Goal: Task Accomplishment & Management: Manage account settings

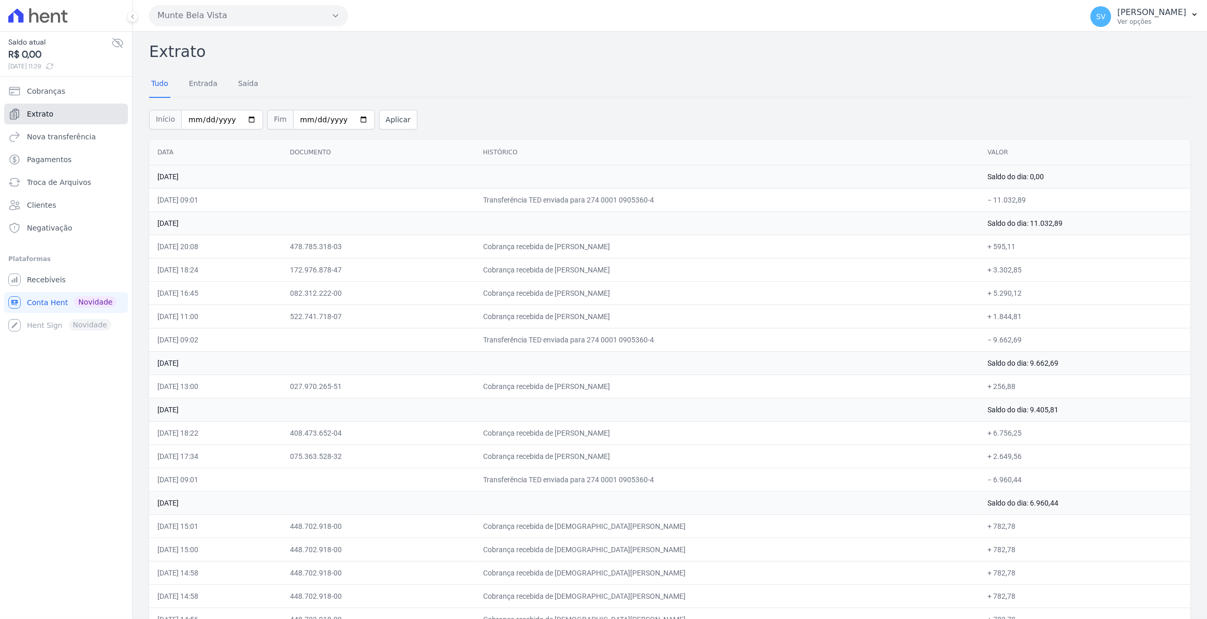
click at [55, 113] on link "Extrato" at bounding box center [66, 114] width 124 height 21
click at [53, 109] on link "Extrato" at bounding box center [66, 114] width 124 height 21
click at [40, 276] on span "Recebíveis" at bounding box center [46, 279] width 39 height 10
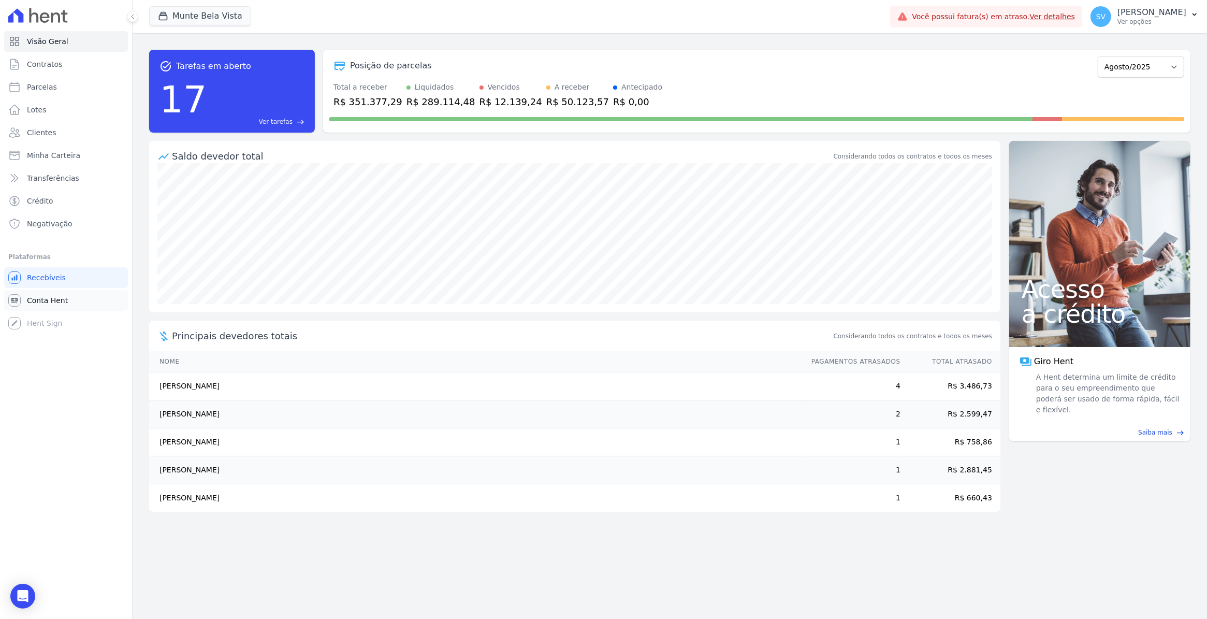
click at [42, 301] on span "Conta Hent" at bounding box center [47, 300] width 41 height 10
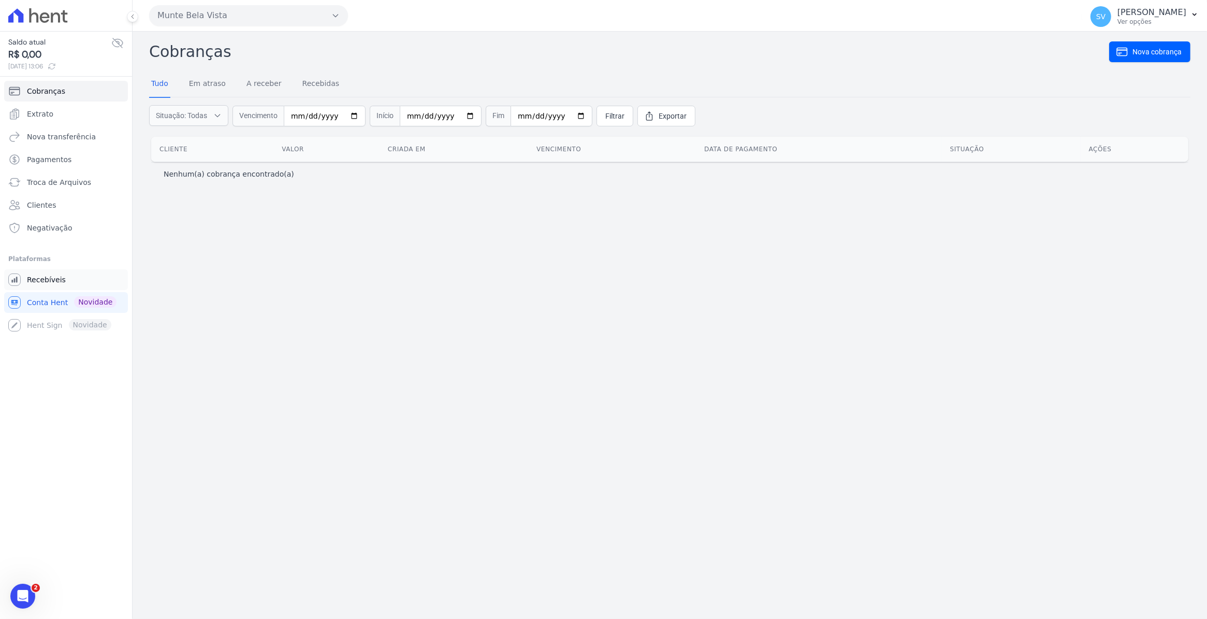
click at [39, 280] on span "Recebíveis" at bounding box center [46, 279] width 39 height 10
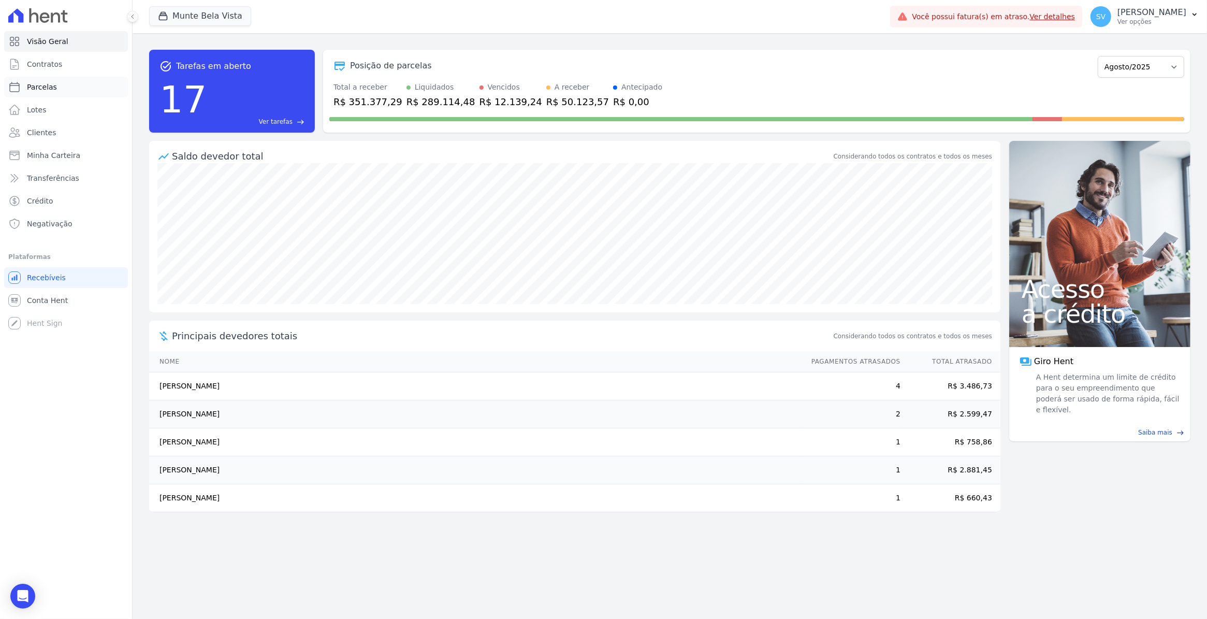
click at [53, 91] on span "Parcelas" at bounding box center [42, 87] width 30 height 10
select select
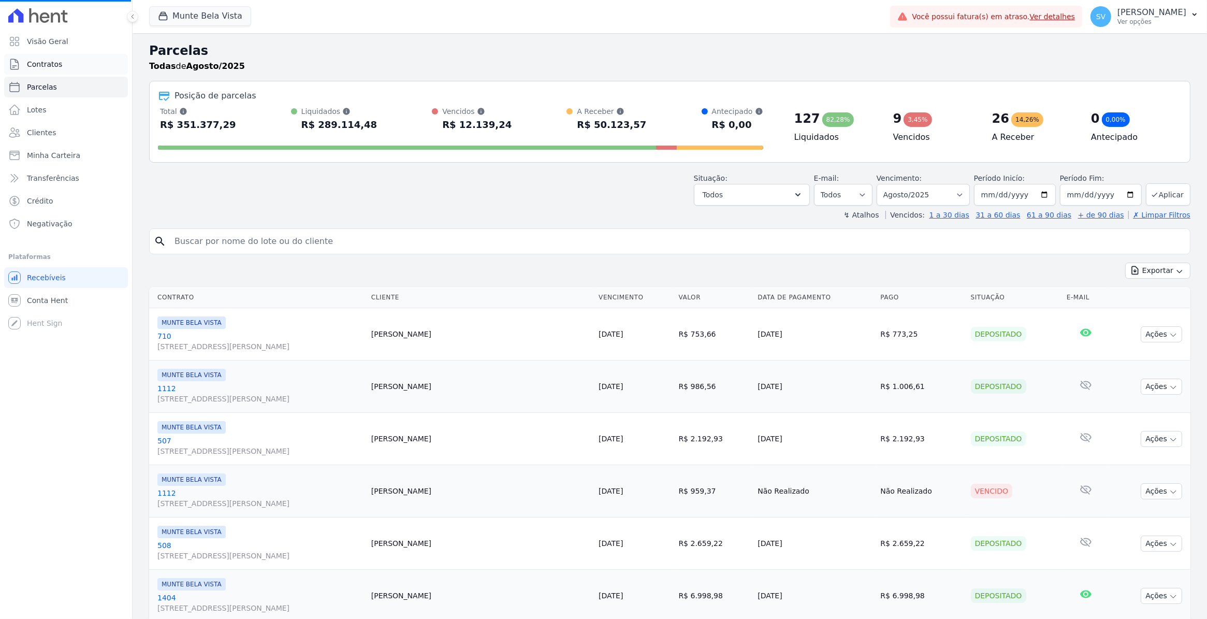
select select
click at [29, 66] on span "Contratos" at bounding box center [44, 64] width 35 height 10
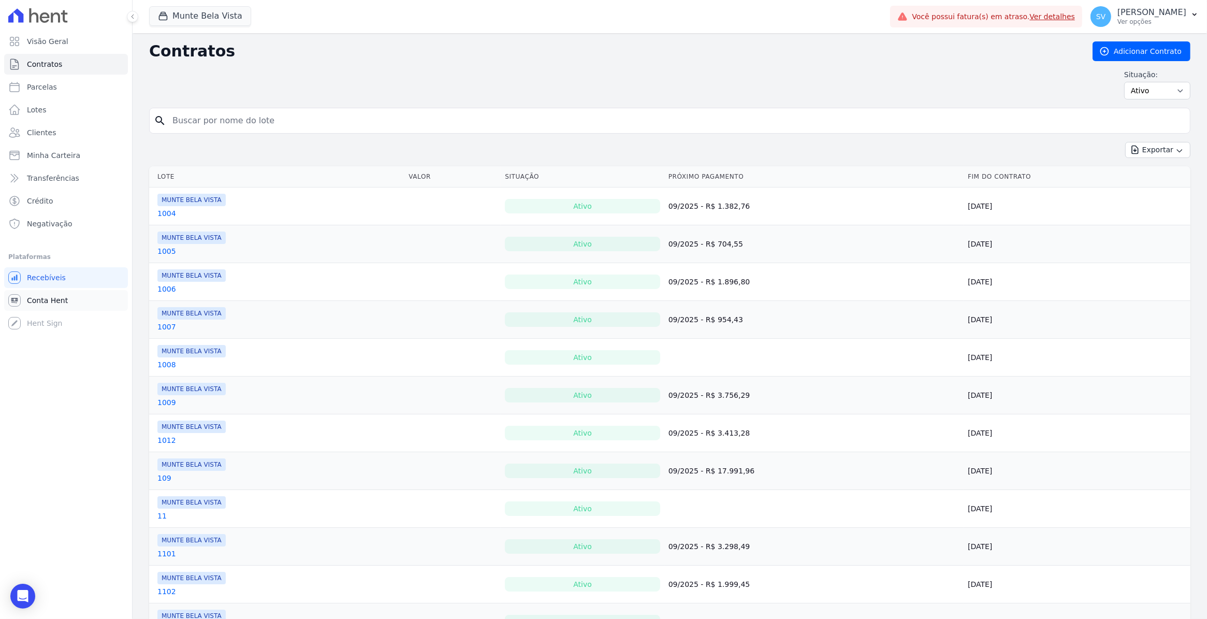
click at [41, 306] on link "Conta Hent" at bounding box center [66, 300] width 124 height 21
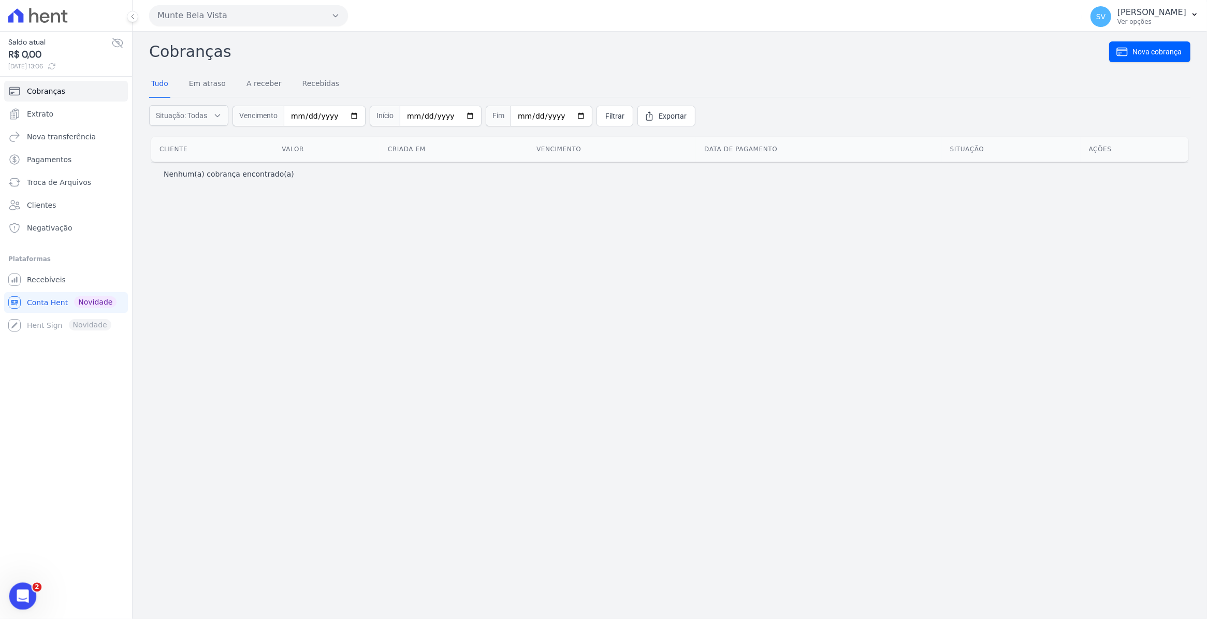
click at [21, 597] on icon "Abertura do Messenger da Intercom" at bounding box center [21, 594] width 17 height 17
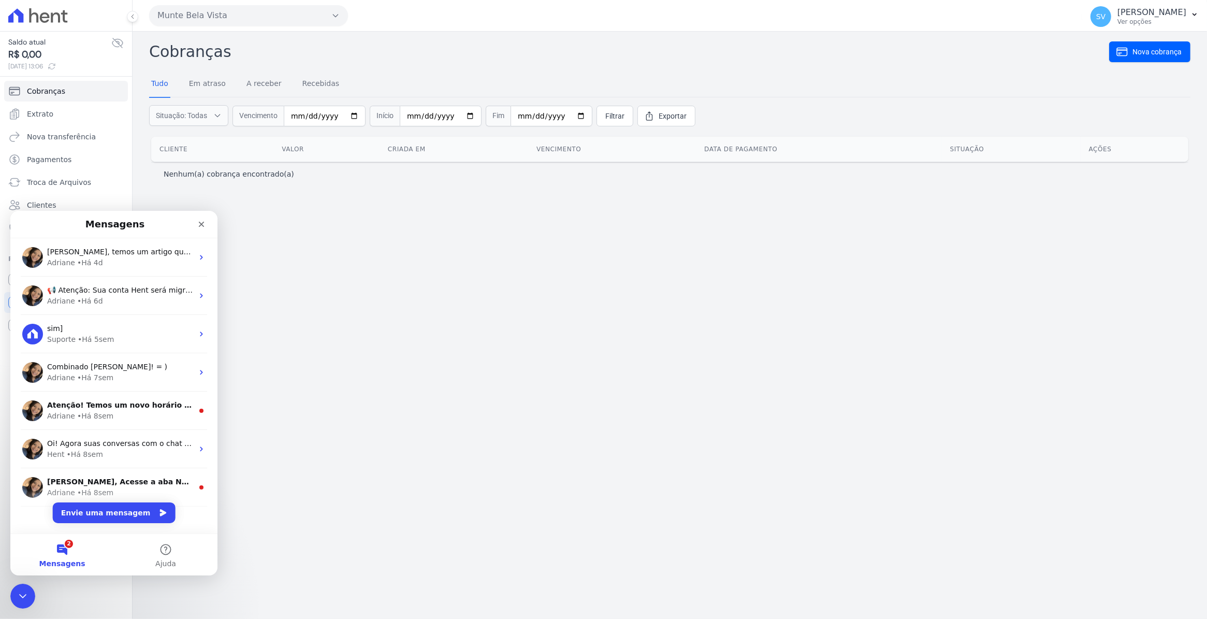
click at [63, 563] on span "Mensagens" at bounding box center [62, 562] width 46 height 7
click at [62, 551] on button "2 Mensagens" at bounding box center [62, 553] width 104 height 41
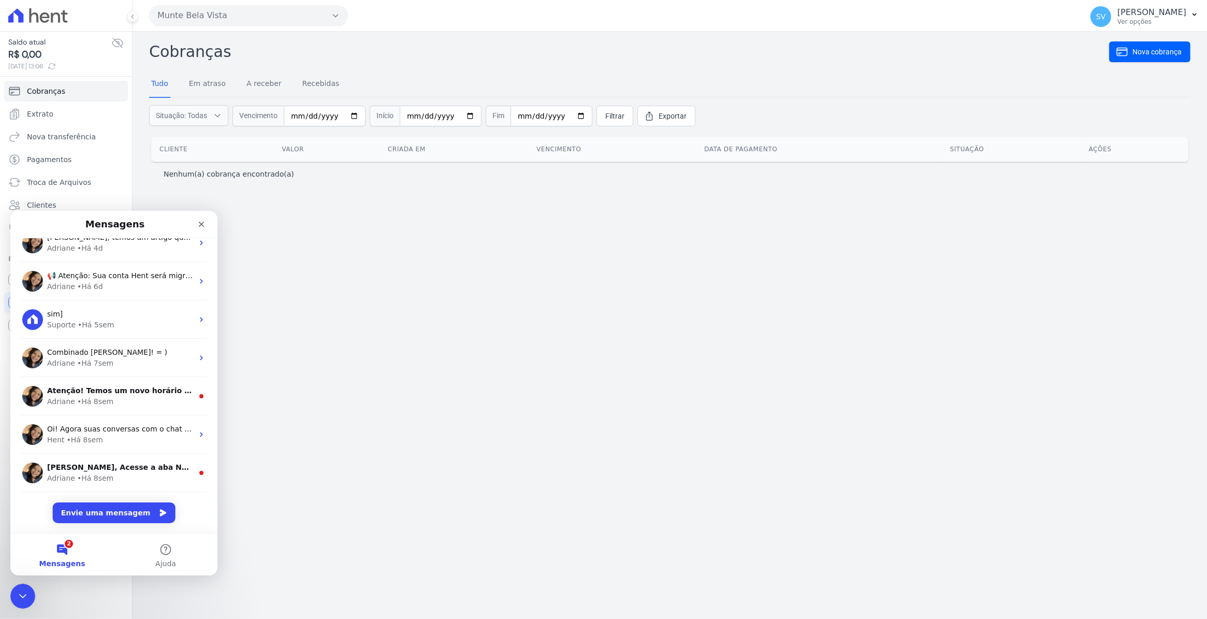
click at [604, 368] on div "Cobranças Nova cobrança Tudo Em atraso A receber Recebidas Situação: Todas Em a…" at bounding box center [670, 325] width 1075 height 587
click at [202, 223] on icon "Fechar" at bounding box center [202, 224] width 6 height 6
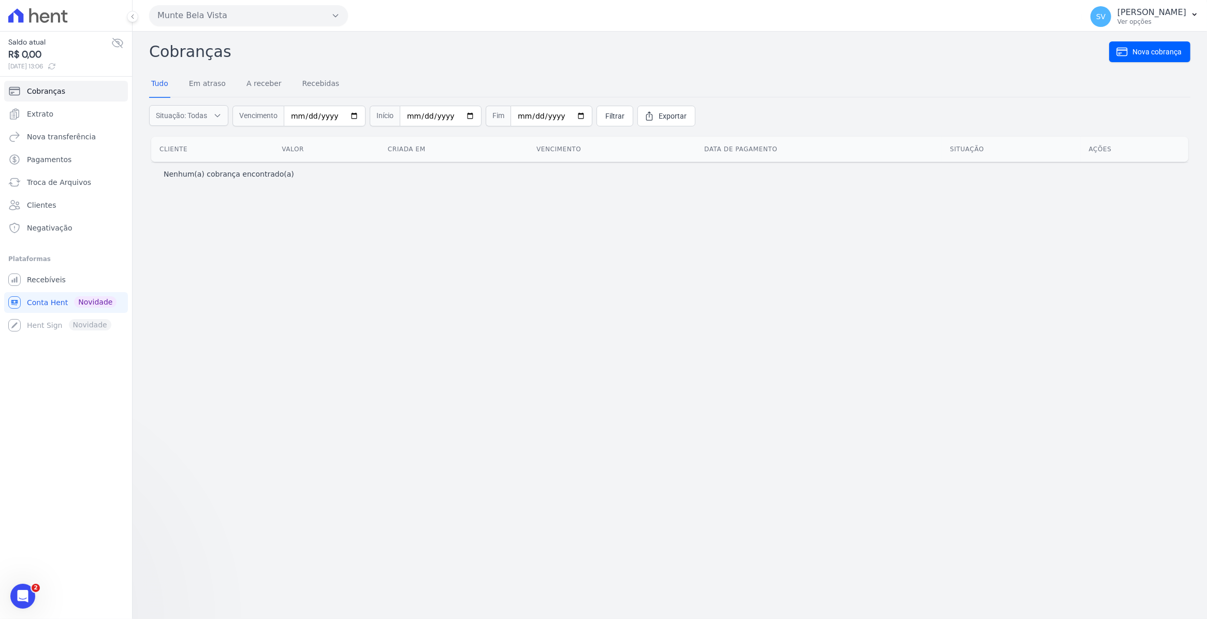
scroll to position [0, 0]
click at [41, 120] on link "Extrato" at bounding box center [66, 114] width 124 height 21
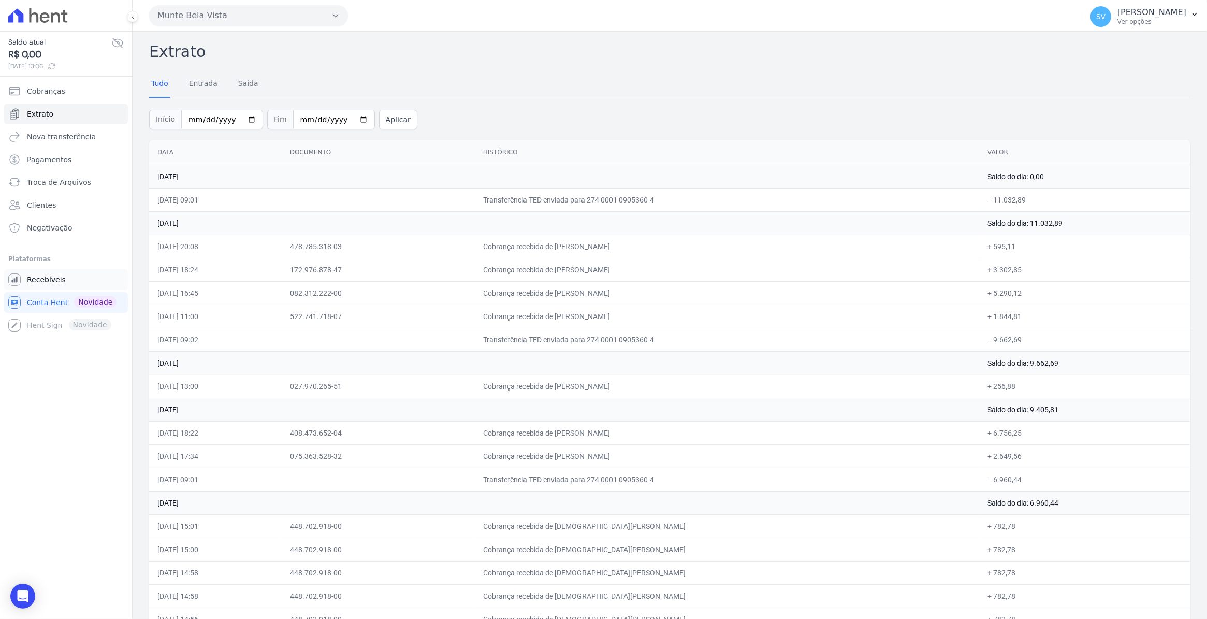
click at [52, 277] on span "Recebíveis" at bounding box center [46, 279] width 39 height 10
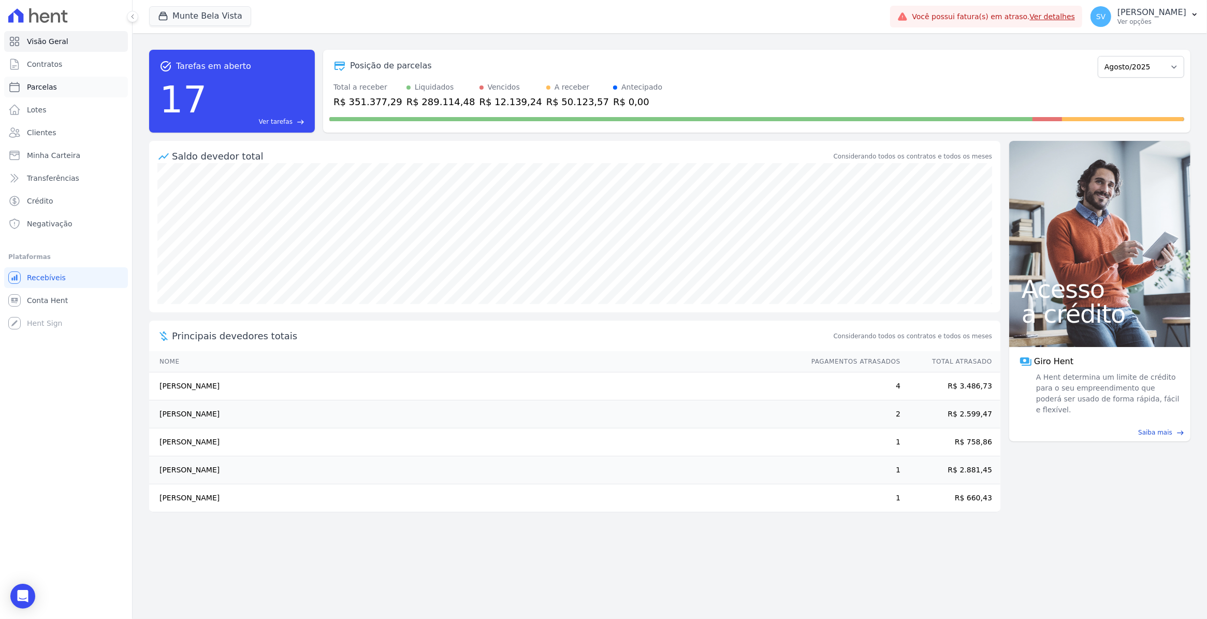
click at [32, 91] on span "Parcelas" at bounding box center [42, 87] width 30 height 10
select select
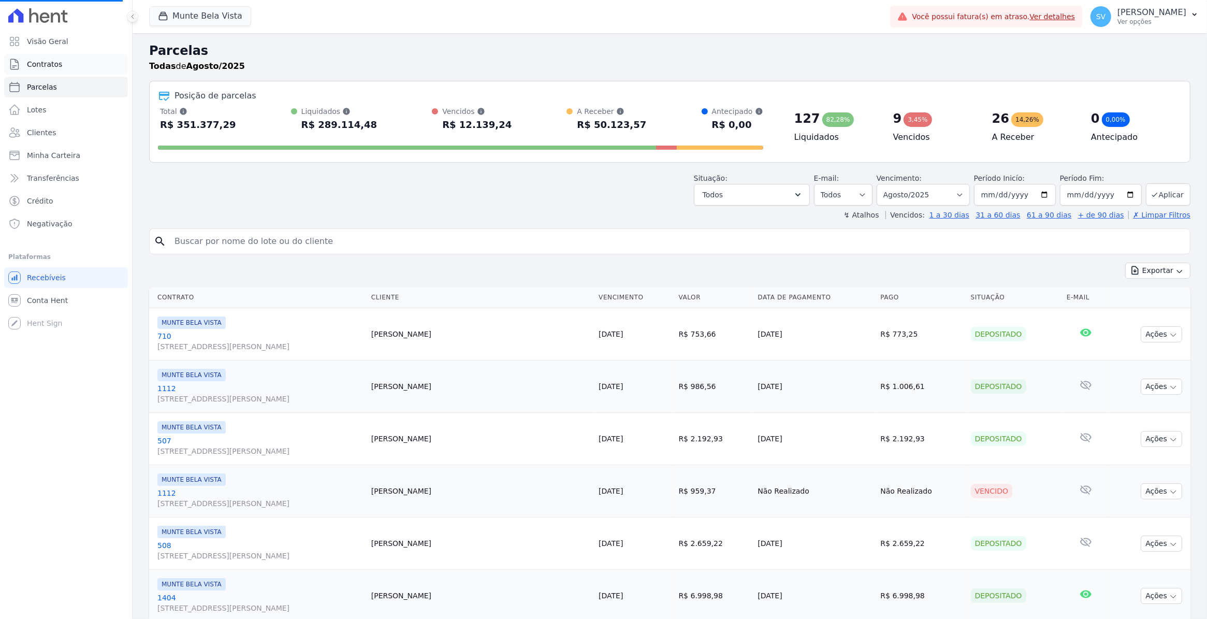
click at [39, 60] on span "Contratos" at bounding box center [44, 64] width 35 height 10
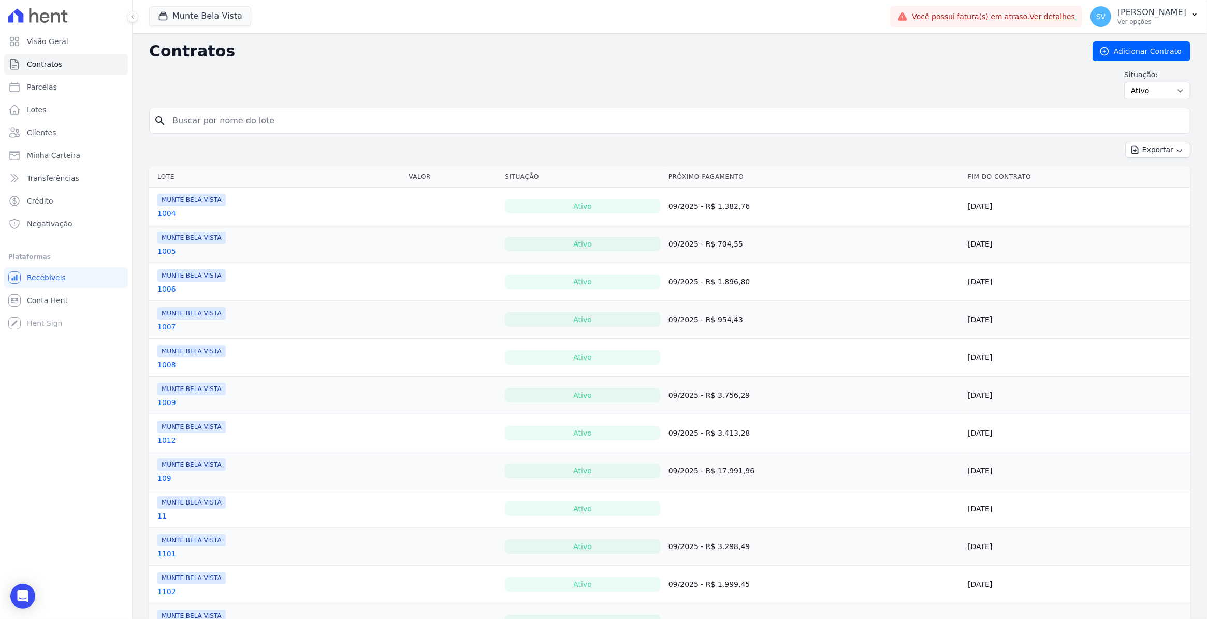
select select
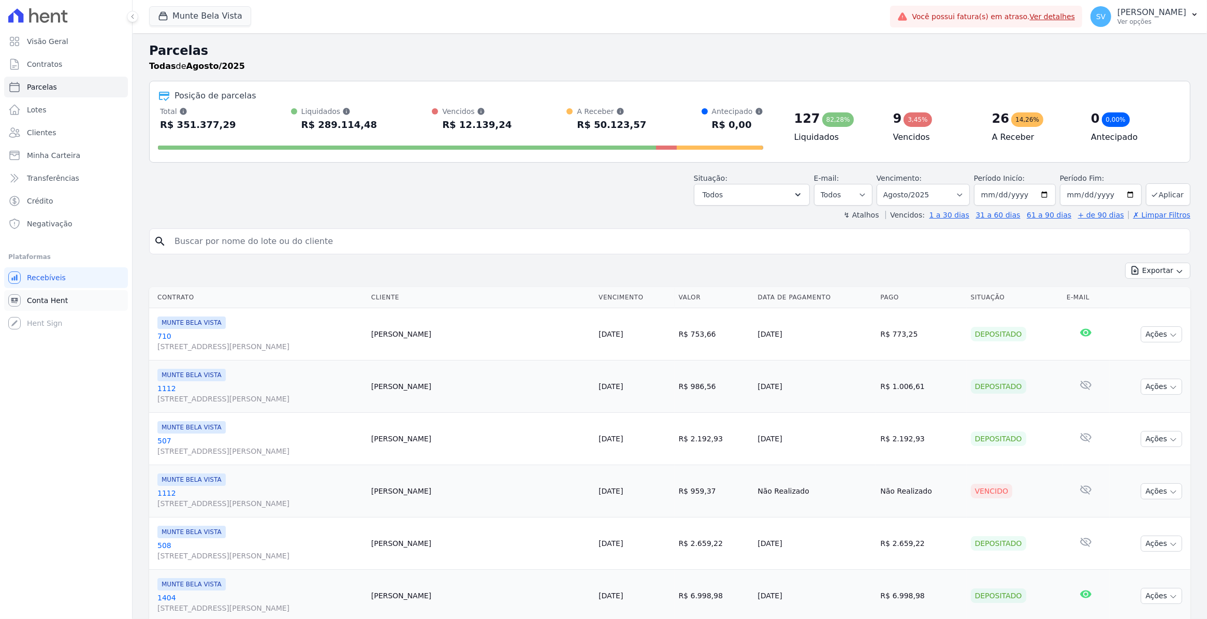
click at [34, 297] on span "Conta Hent" at bounding box center [47, 300] width 41 height 10
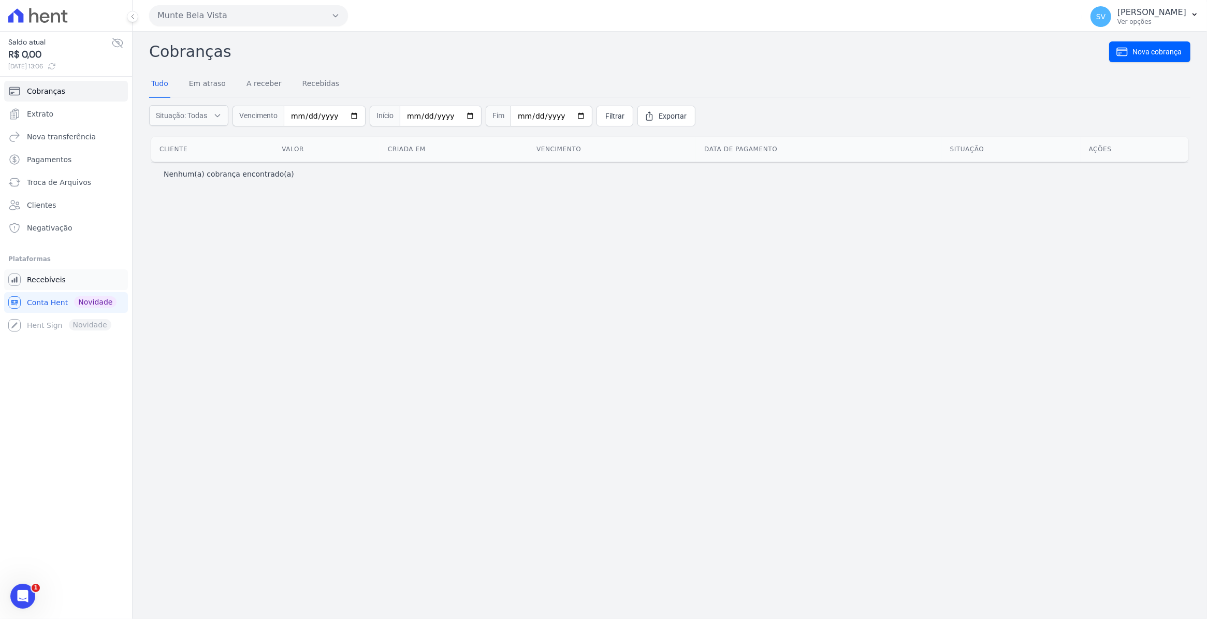
click at [40, 285] on link "Recebíveis" at bounding box center [66, 279] width 124 height 21
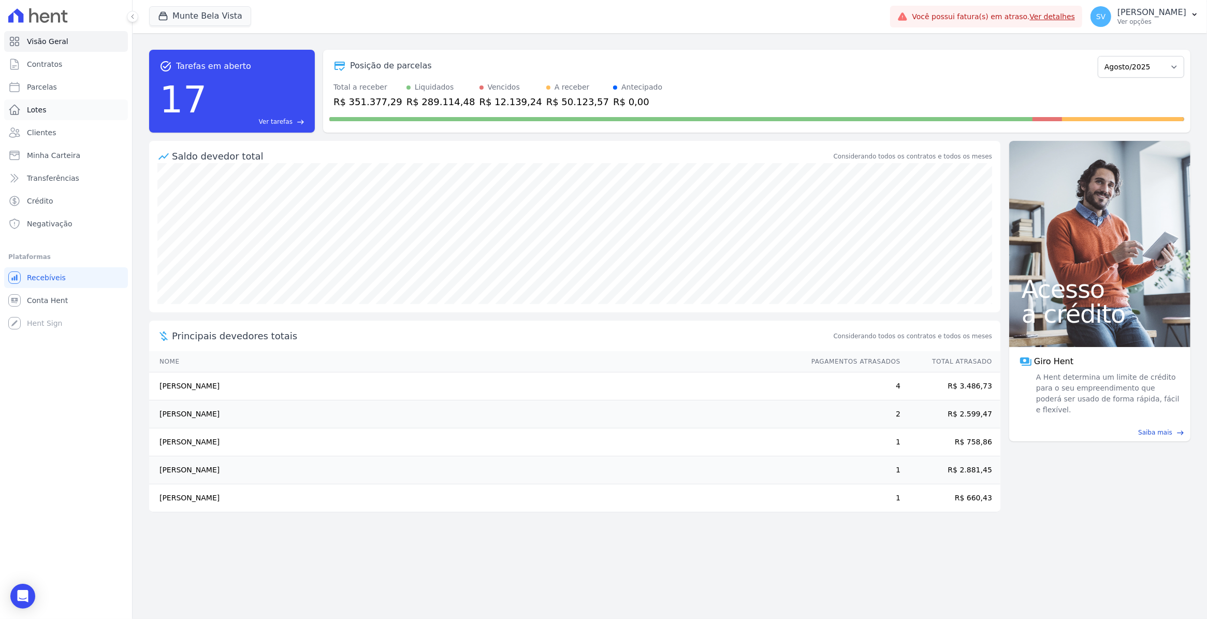
click at [31, 110] on span "Lotes" at bounding box center [37, 110] width 20 height 10
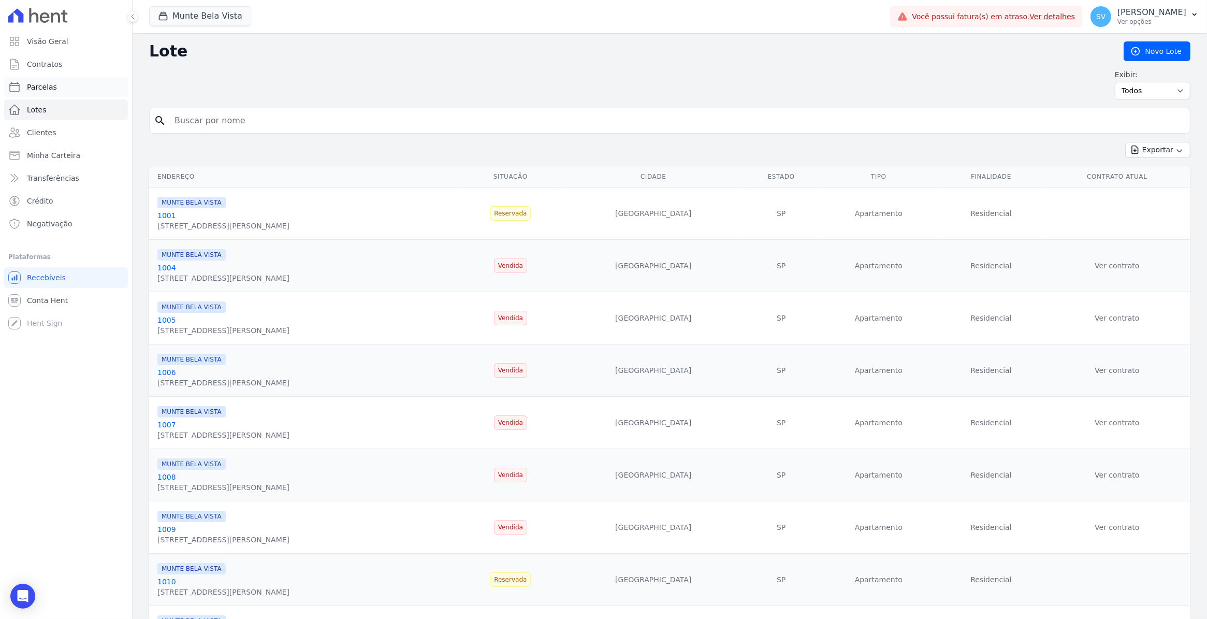
click at [32, 83] on span "Parcelas" at bounding box center [42, 87] width 30 height 10
select select
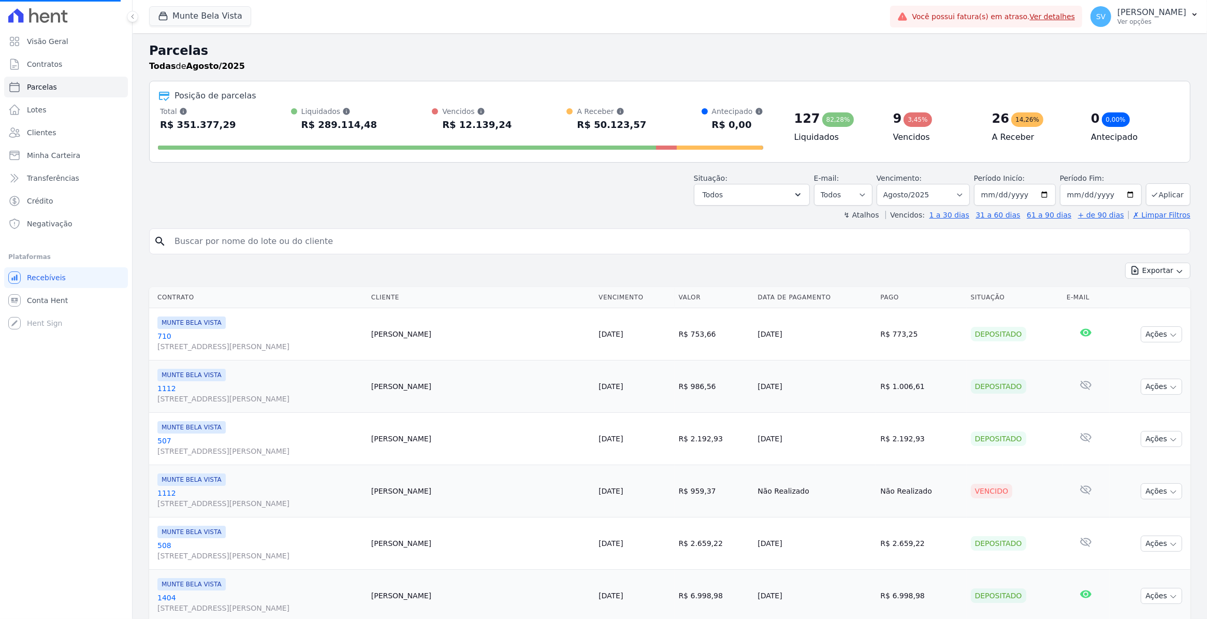
select select
click at [36, 302] on span "Conta Hent" at bounding box center [47, 300] width 41 height 10
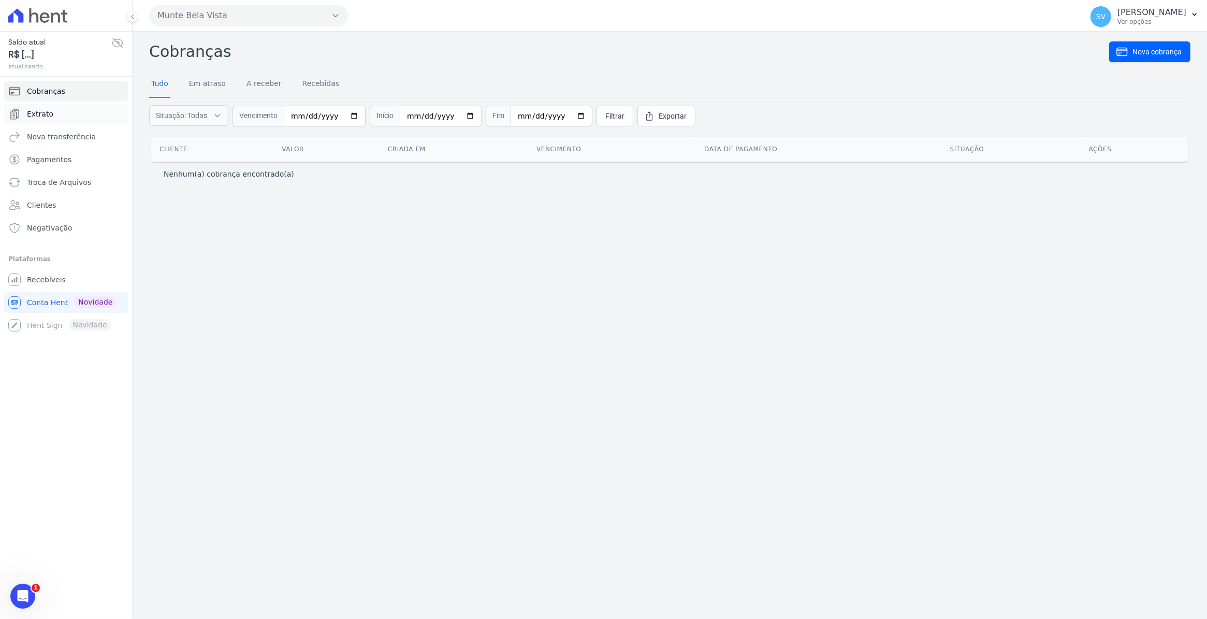
click at [42, 114] on span "Extrato" at bounding box center [40, 114] width 26 height 10
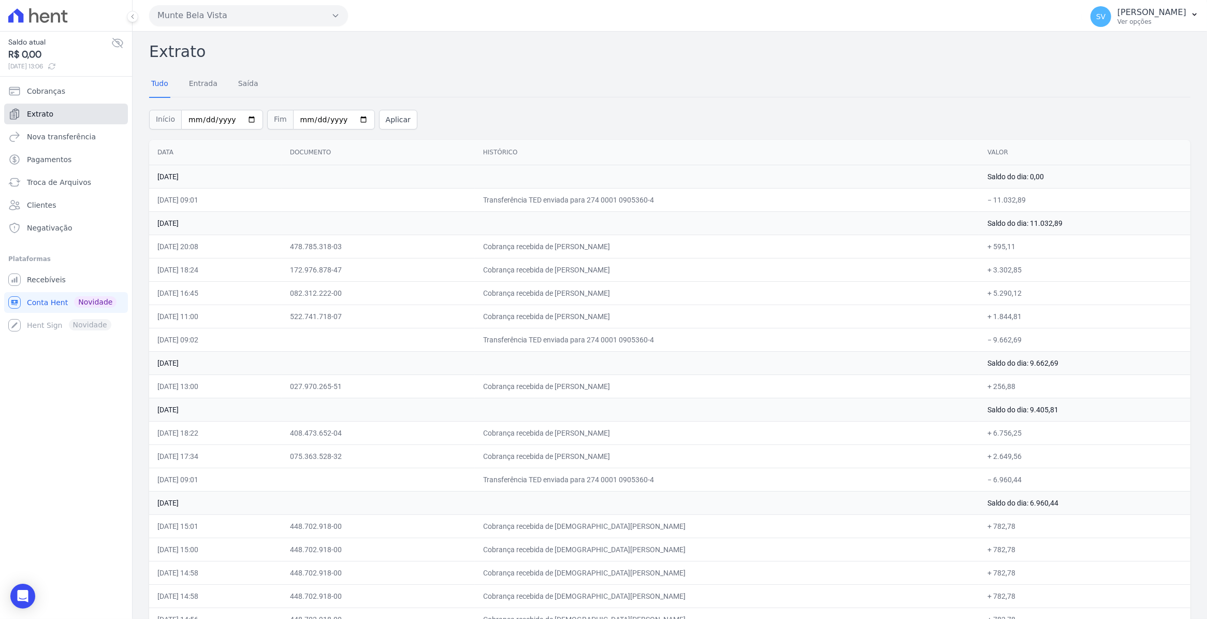
click at [52, 115] on link "Extrato" at bounding box center [66, 114] width 124 height 21
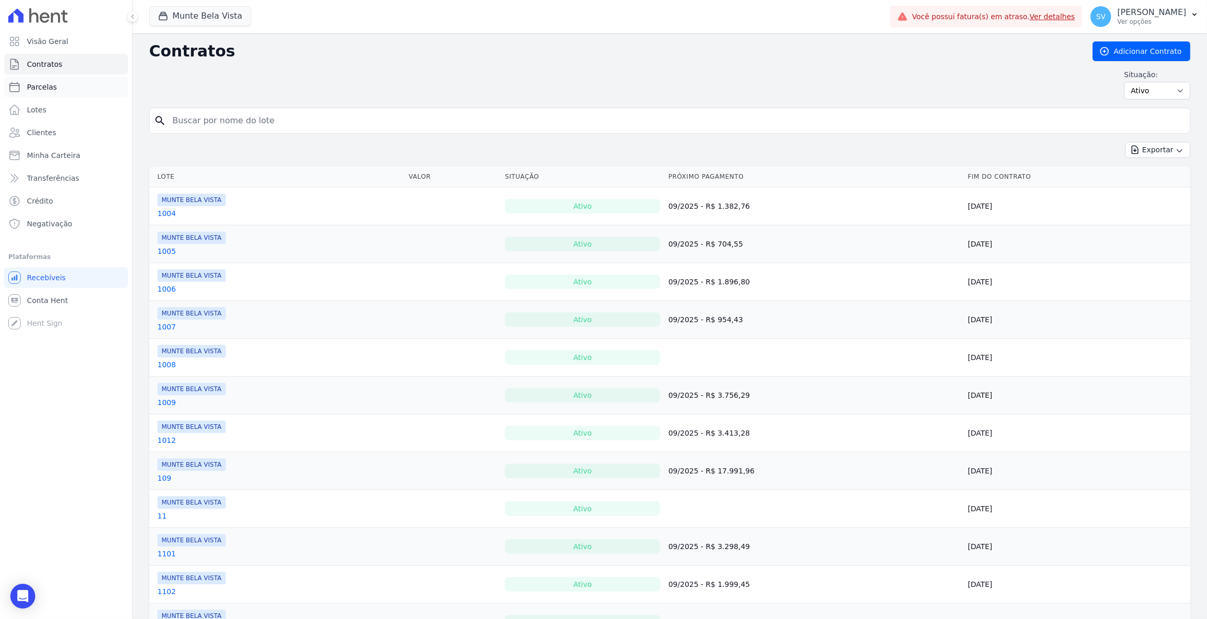
click at [30, 96] on link "Parcelas" at bounding box center [66, 87] width 124 height 21
select select
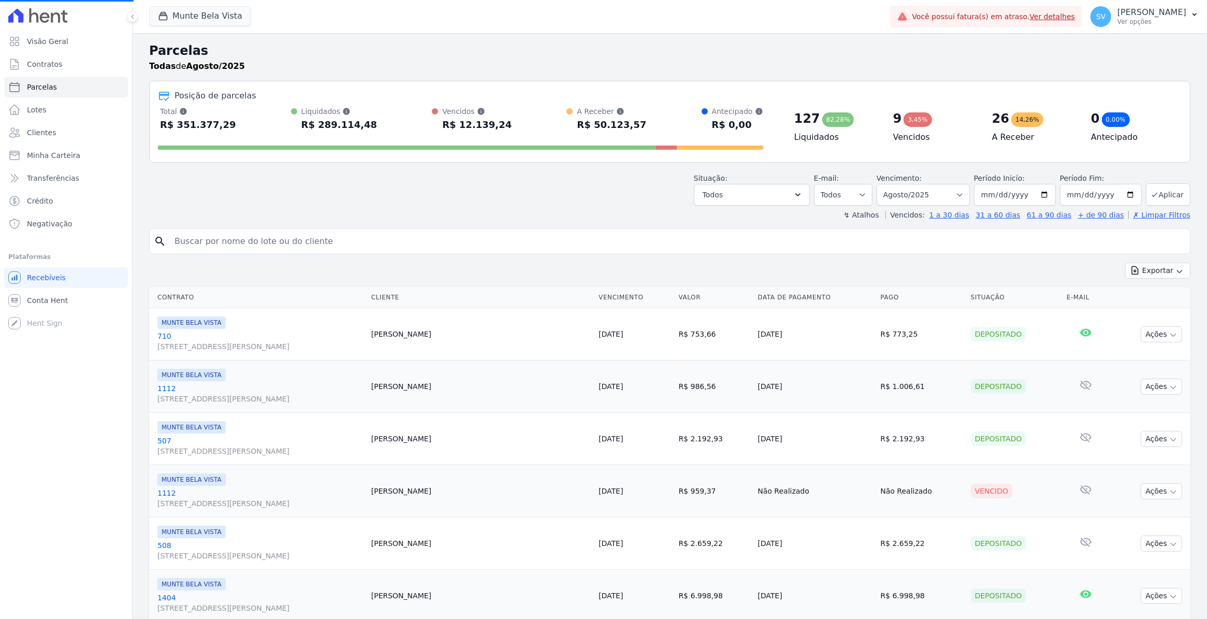
select select
click at [62, 303] on span "Conta Hent" at bounding box center [47, 300] width 41 height 10
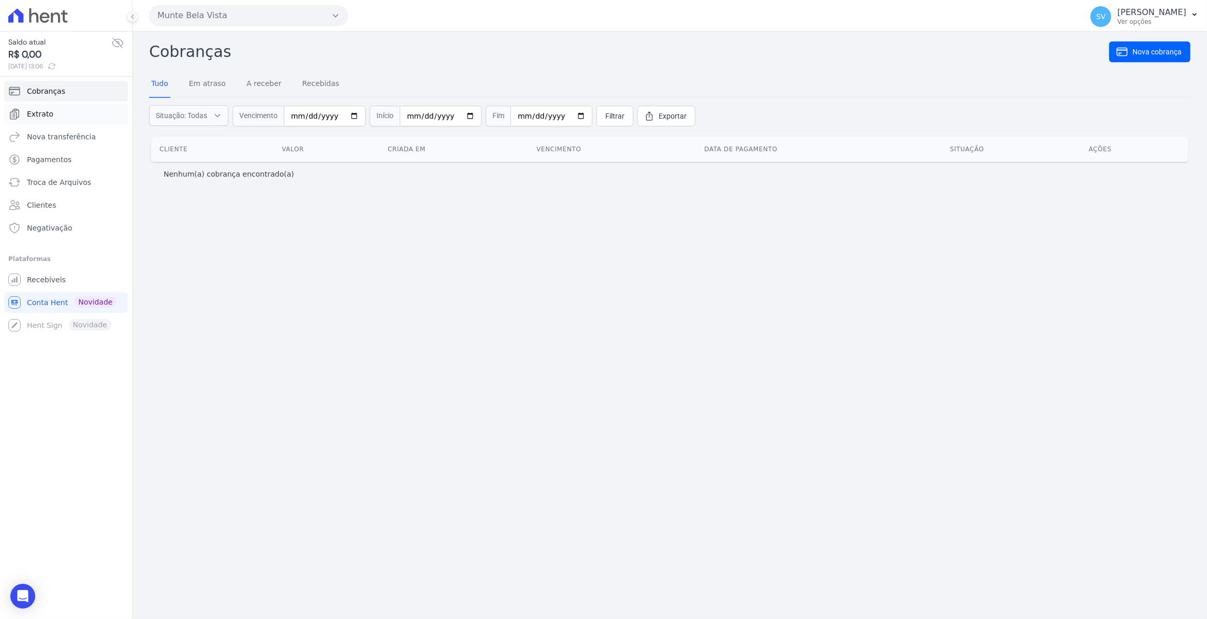
click at [48, 118] on span "Extrato" at bounding box center [40, 114] width 26 height 10
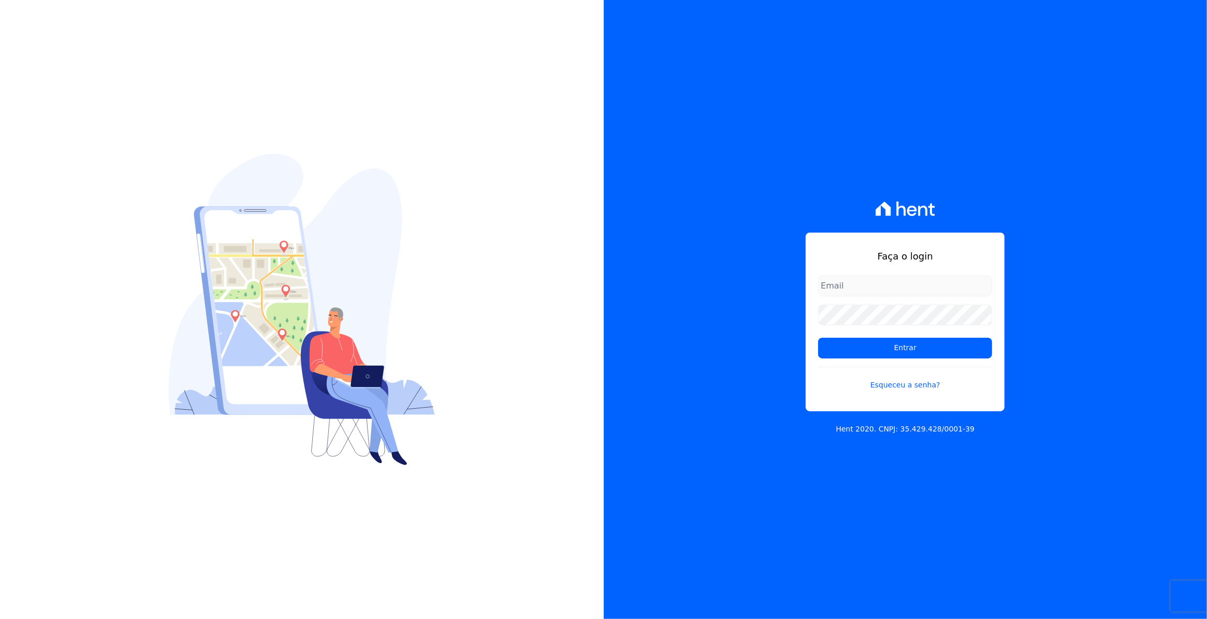
click at [846, 286] on input "email" at bounding box center [905, 286] width 174 height 21
type input "cobranca@munte.com.br"
click at [818, 338] on input "Entrar" at bounding box center [905, 348] width 174 height 21
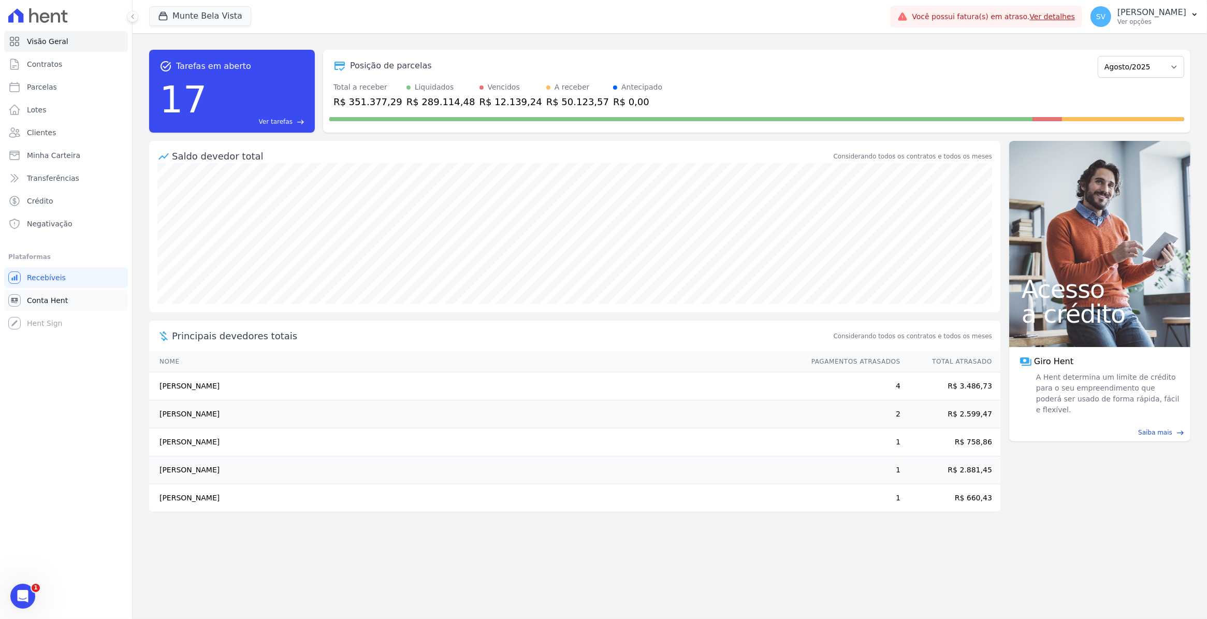
click at [50, 306] on link "Conta Hent" at bounding box center [66, 300] width 124 height 21
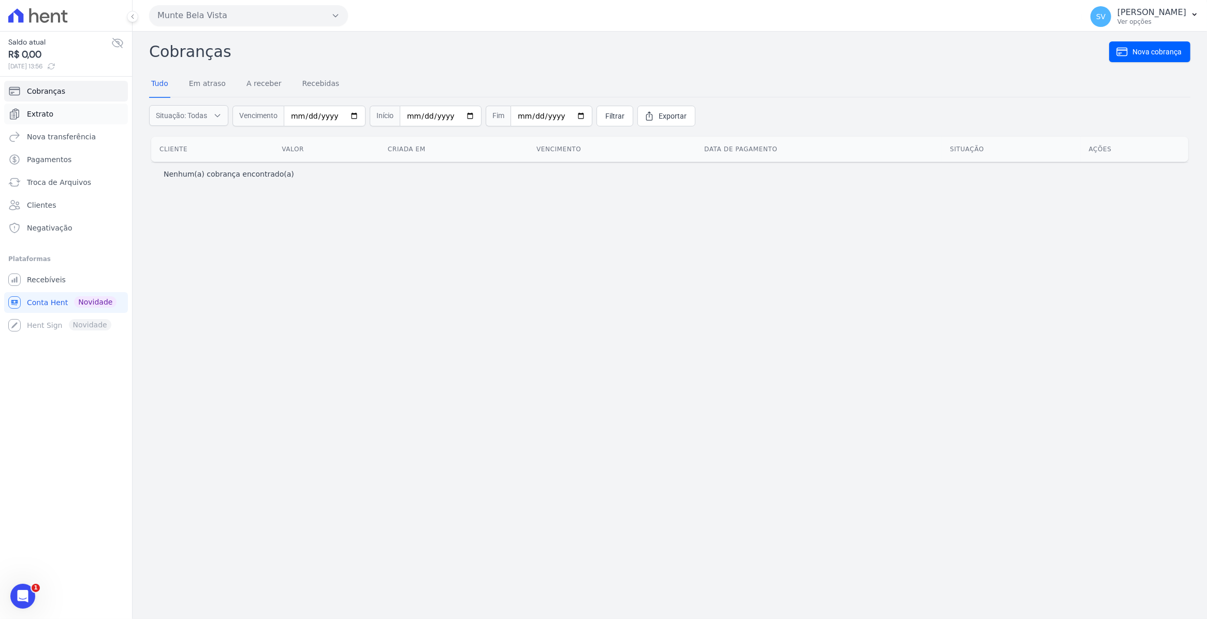
click at [32, 112] on span "Extrato" at bounding box center [40, 114] width 26 height 10
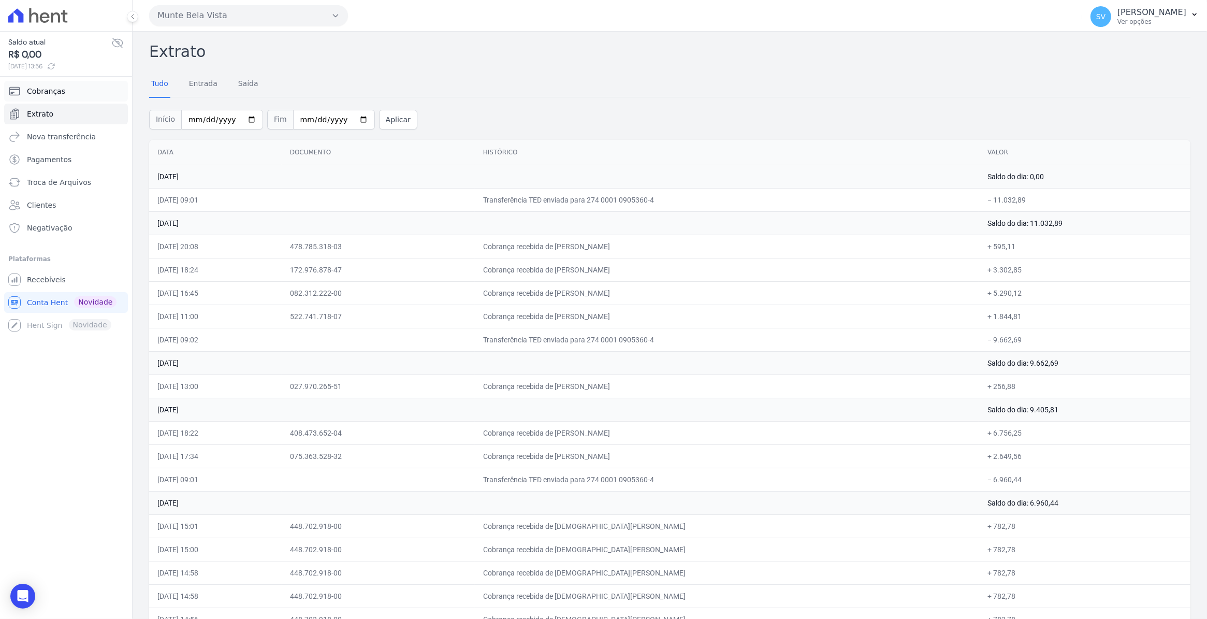
click at [49, 91] on span "Cobranças" at bounding box center [46, 91] width 38 height 10
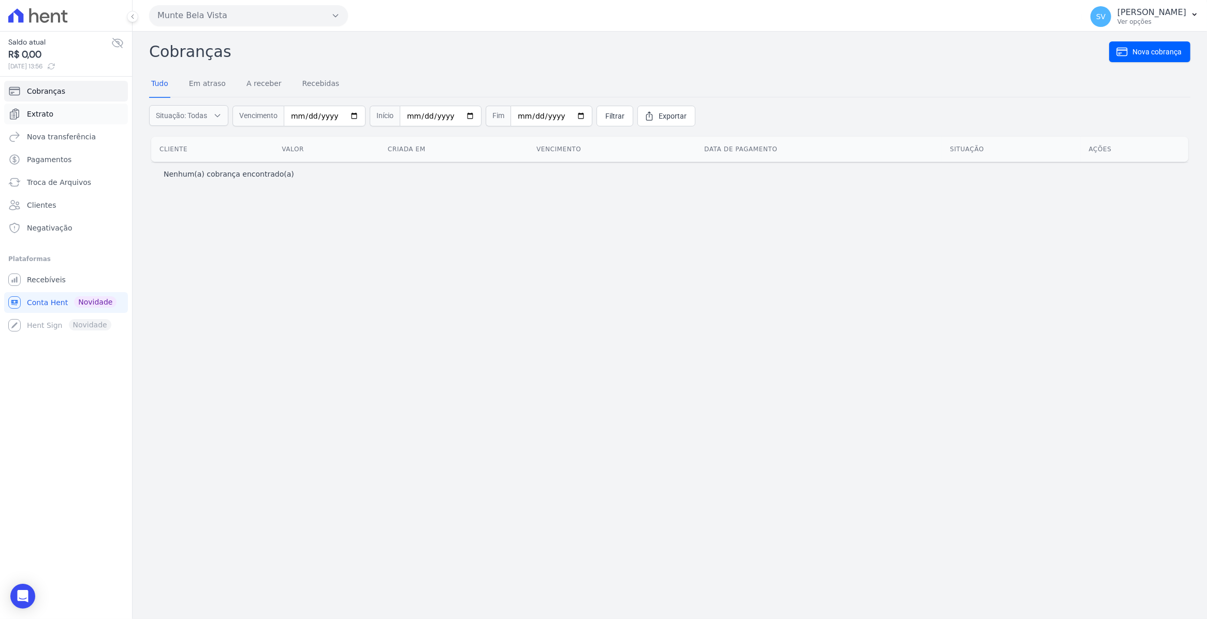
click at [32, 110] on span "Extrato" at bounding box center [40, 114] width 26 height 10
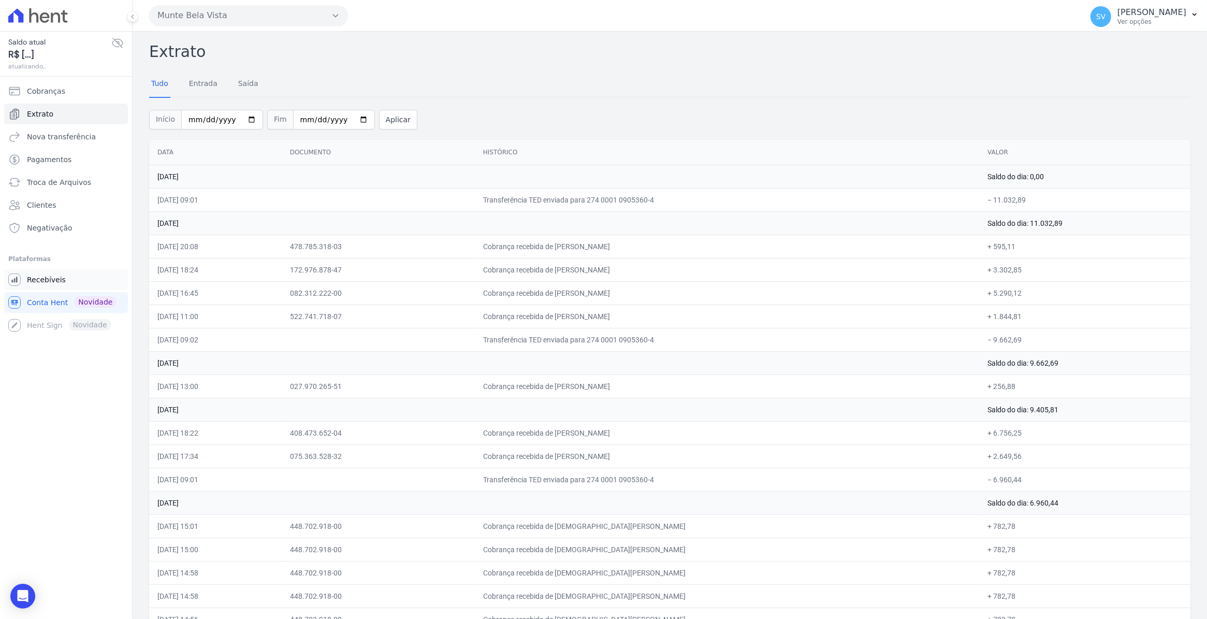
click at [46, 284] on span "Recebíveis" at bounding box center [46, 279] width 39 height 10
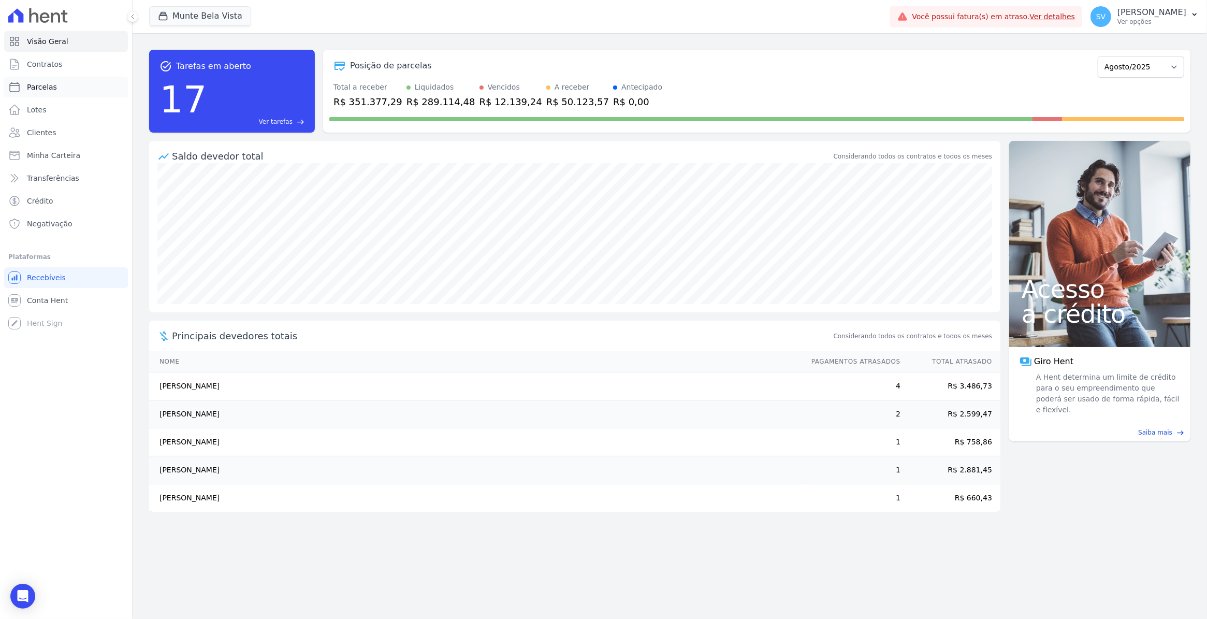
click at [45, 89] on span "Parcelas" at bounding box center [42, 87] width 30 height 10
select select
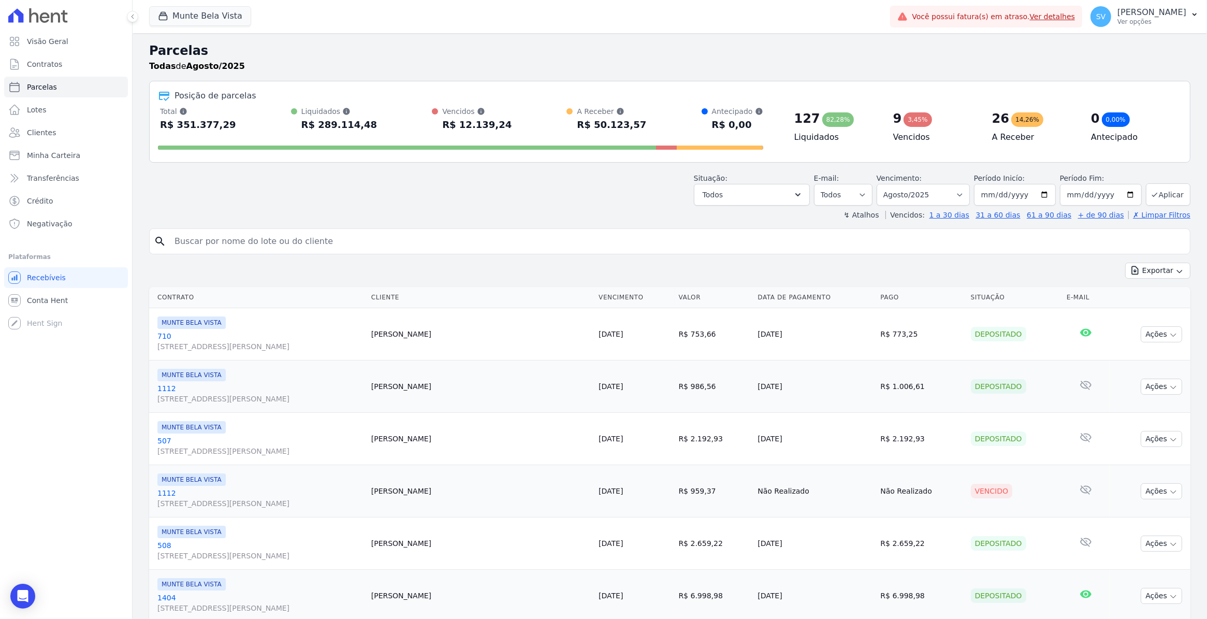
click at [215, 235] on input "search" at bounding box center [677, 241] width 1018 height 21
type input "LUCICEIA"
select select
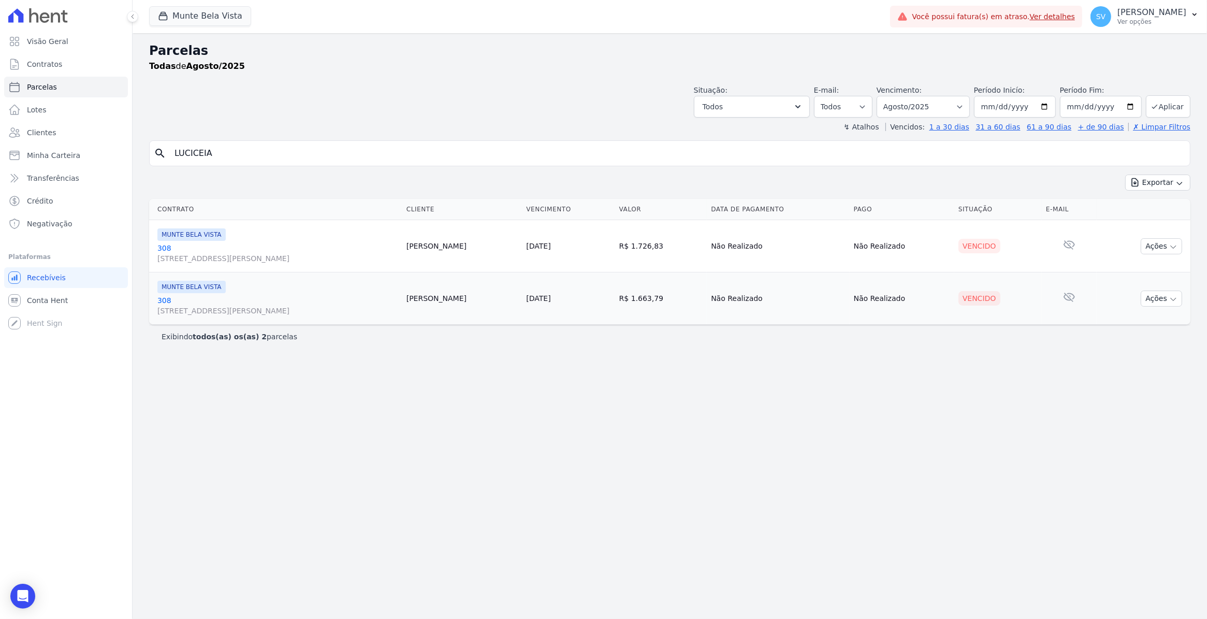
click at [166, 251] on link "308 Avenida Brigadeiro Faria Lima, 1306, 4 andar, Pinheiros" at bounding box center [277, 253] width 241 height 21
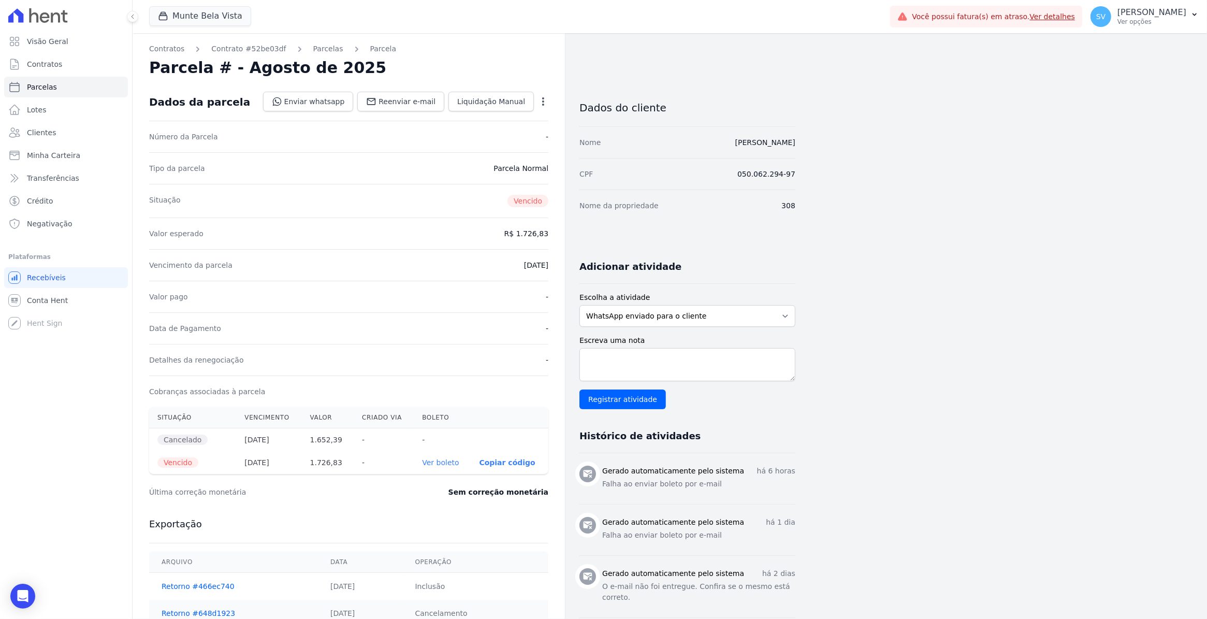
click at [543, 106] on icon "button" at bounding box center [543, 101] width 10 height 10
click at [523, 135] on link "Cancelar Cobrança" at bounding box center [498, 134] width 91 height 19
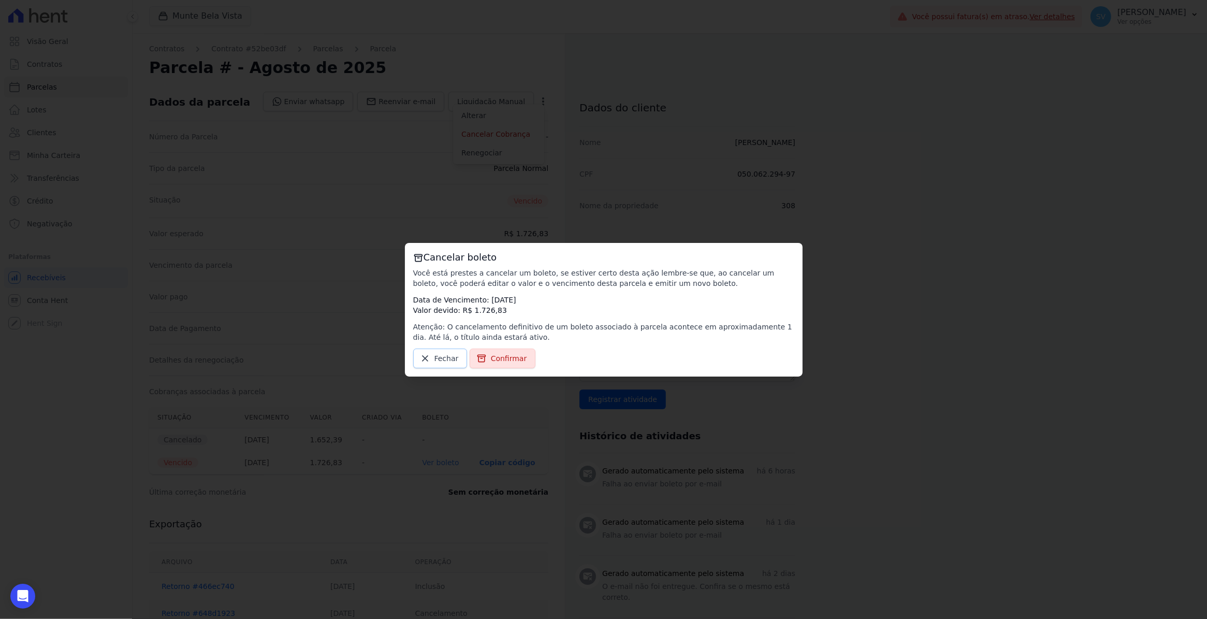
click at [451, 354] on span "Fechar" at bounding box center [447, 358] width 24 height 10
